Goal: Book appointment/travel/reservation

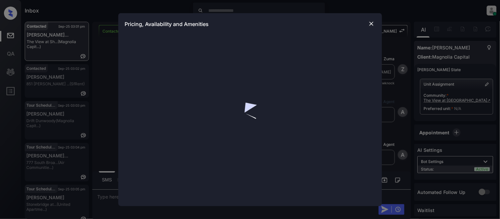
scroll to position [234, 0]
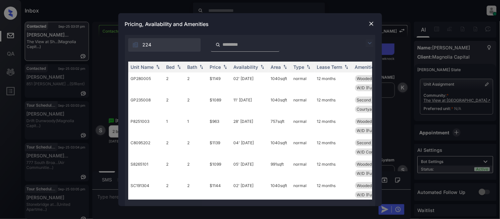
click at [368, 42] on img at bounding box center [370, 43] width 8 height 8
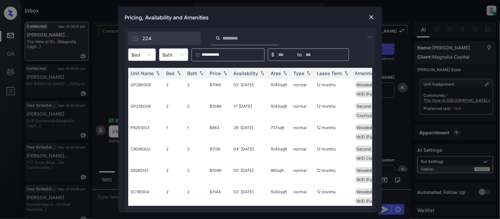
click at [139, 54] on div at bounding box center [136, 54] width 9 height 7
click at [145, 80] on div "2" at bounding box center [142, 83] width 28 height 12
click at [213, 74] on div "Price" at bounding box center [215, 74] width 11 height 6
drag, startPoint x: 213, startPoint y: 74, endPoint x: 214, endPoint y: 81, distance: 7.7
click at [213, 74] on div "Price" at bounding box center [215, 74] width 11 height 6
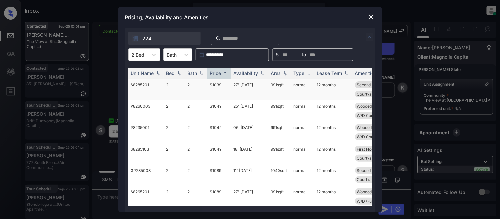
click at [215, 87] on td "$1039" at bounding box center [219, 89] width 24 height 21
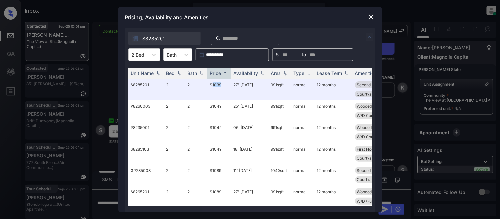
click at [369, 19] on img at bounding box center [371, 17] width 7 height 7
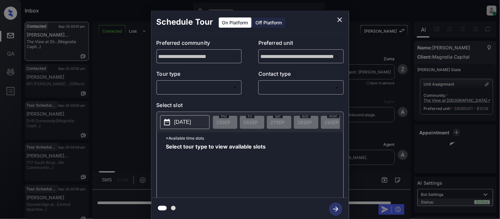
scroll to position [234, 0]
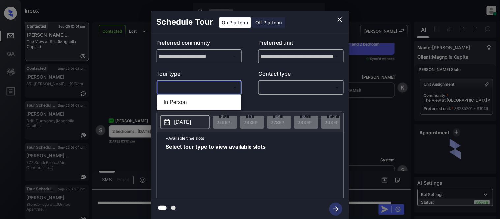
click at [196, 90] on body "Inbox Kristina Cataag Online Set yourself offline Set yourself on break Profile…" at bounding box center [250, 109] width 500 height 219
click at [195, 96] on ul "In Person" at bounding box center [199, 102] width 84 height 15
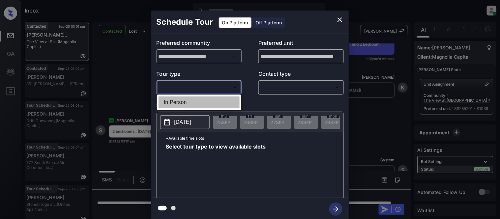
click at [215, 103] on li "In Person" at bounding box center [199, 103] width 81 height 12
type input "********"
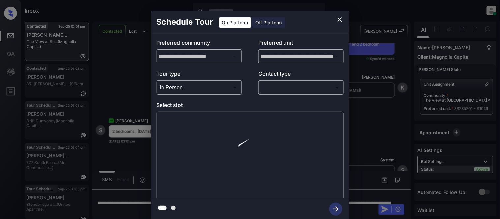
click at [281, 90] on body "Inbox Kristina Cataag Online Set yourself offline Set yourself on break Profile…" at bounding box center [250, 109] width 500 height 219
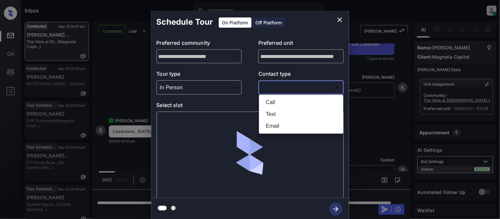
click at [272, 113] on li "Text" at bounding box center [301, 115] width 81 height 12
type input "****"
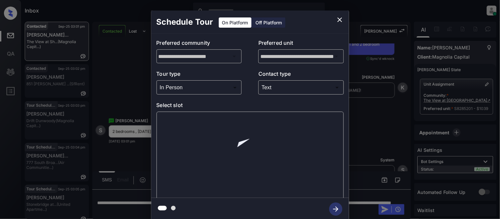
click at [223, 122] on img at bounding box center [250, 156] width 78 height 78
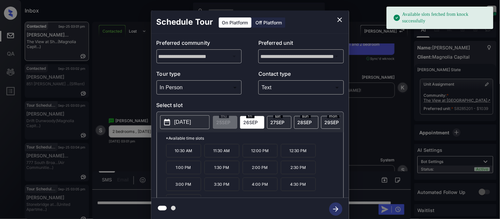
click at [191, 126] on p "2025-09-26" at bounding box center [182, 122] width 17 height 8
click at [276, 122] on span "27 SEP" at bounding box center [278, 123] width 14 height 6
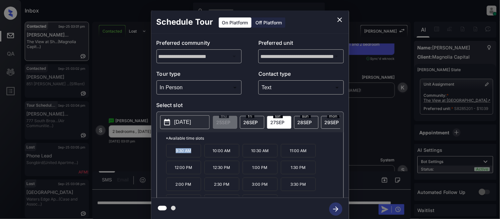
drag, startPoint x: 171, startPoint y: 154, endPoint x: 196, endPoint y: 154, distance: 25.4
click at [196, 154] on p "9:30 AM" at bounding box center [183, 151] width 35 height 14
copy p "9:30 AM"
click at [123, 163] on div "**********" at bounding box center [250, 115] width 500 height 231
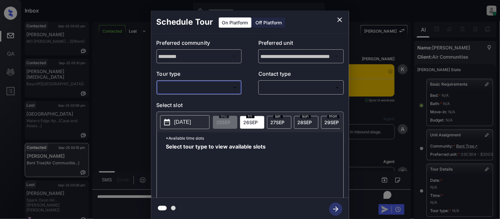
scroll to position [105, 0]
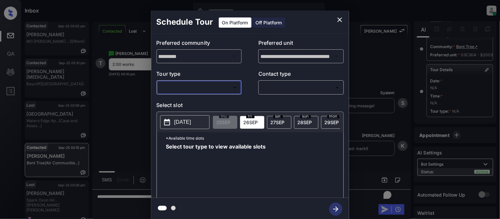
click at [203, 87] on body "Inbox [PERSON_NAME] Cataag Online Set yourself offline Set yourself on break Pr…" at bounding box center [250, 109] width 500 height 219
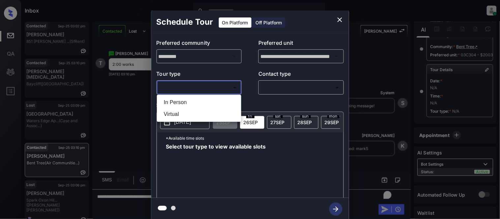
click at [203, 100] on li "In Person" at bounding box center [199, 103] width 81 height 12
type input "********"
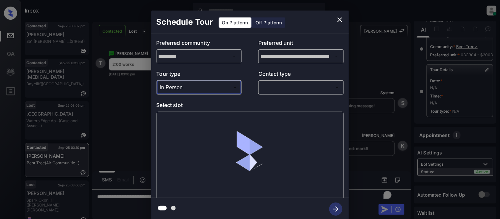
click at [269, 92] on body "Inbox Kristina Cataag Online Set yourself offline Set yourself on break Profile…" at bounding box center [250, 109] width 500 height 219
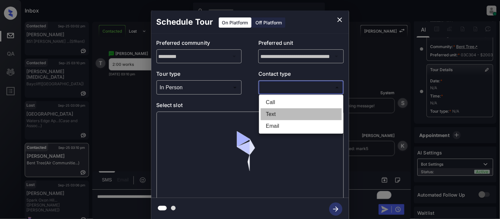
click at [268, 115] on li "Text" at bounding box center [301, 115] width 81 height 12
type input "****"
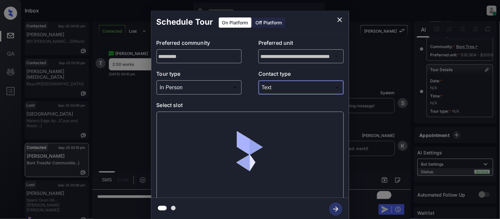
click at [183, 125] on div at bounding box center [250, 156] width 187 height 88
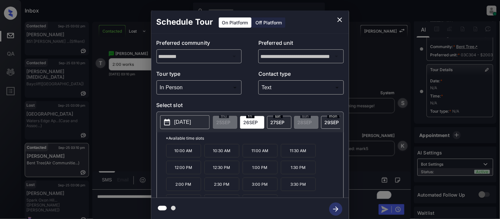
click at [251, 124] on span "26 SEP" at bounding box center [251, 123] width 15 height 6
click at [190, 190] on p "2:00 PM" at bounding box center [183, 185] width 35 height 14
click at [340, 208] on icon "button" at bounding box center [336, 209] width 13 height 13
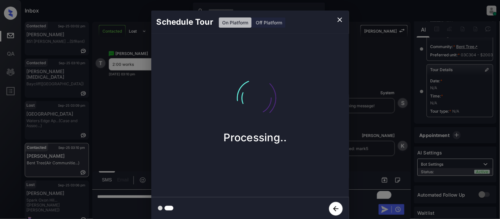
click at [364, 160] on div "Schedule Tour On Platform Off Platform Processing.." at bounding box center [250, 115] width 500 height 231
